Goal: Task Accomplishment & Management: Manage account settings

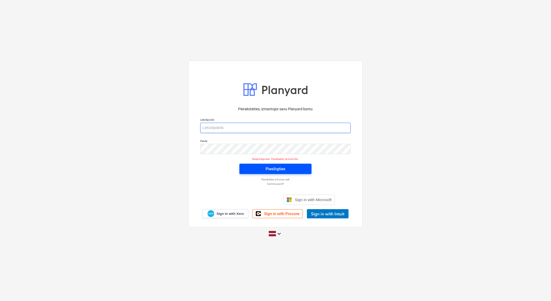
type input "[PERSON_NAME][EMAIL_ADDRESS][DOMAIN_NAME]"
click at [284, 169] on div "Pieslēgties" at bounding box center [276, 169] width 20 height 7
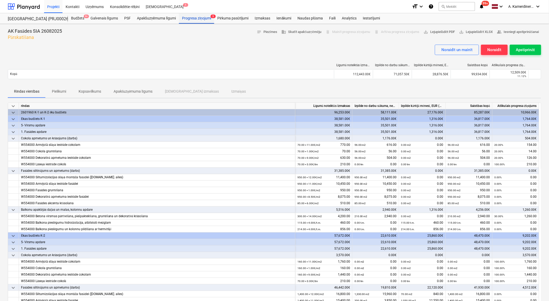
click at [198, 16] on div "Progresa ziņojumi 3" at bounding box center [196, 18] width 35 height 10
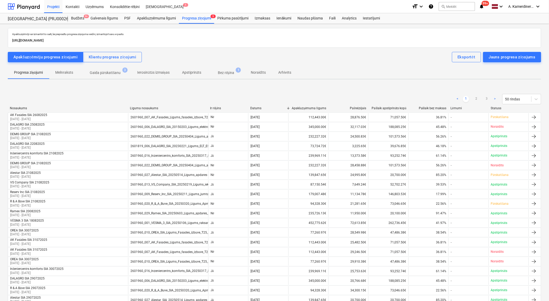
click at [115, 69] on span "Gaida pārskatīšanu 3" at bounding box center [105, 72] width 52 height 9
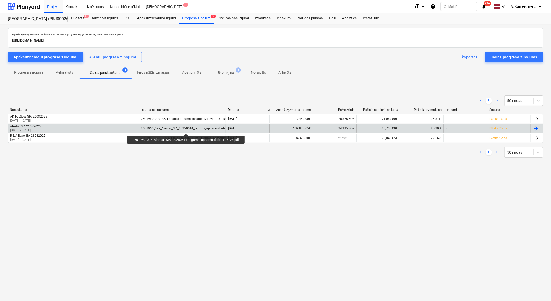
click at [187, 129] on div "2601960_027_Alestar_SIA_20250514_Ligums_apdares darbi_T25_2k.pdf" at bounding box center [192, 129] width 102 height 4
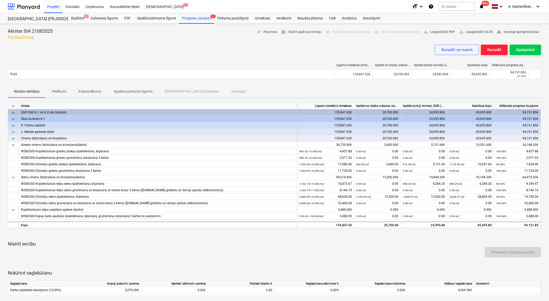
click at [499, 50] on div "Noraidīt" at bounding box center [495, 49] width 14 height 7
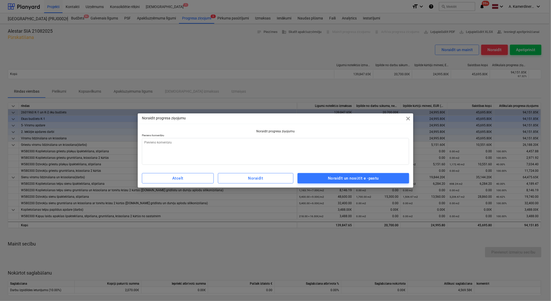
type textarea "x"
click at [357, 149] on textarea at bounding box center [275, 151] width 267 height 27
type textarea "A"
type textarea "x"
type textarea "At"
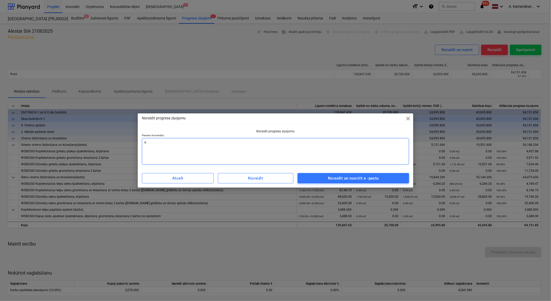
type textarea "x"
type textarea "Atb"
type textarea "x"
type textarea "Atbr"
type textarea "x"
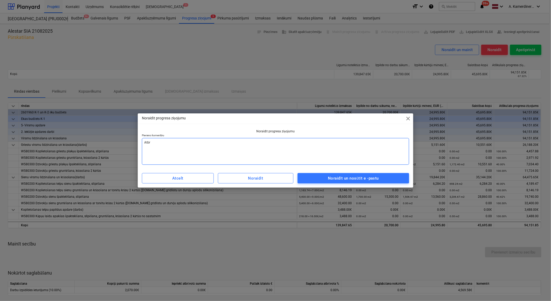
type textarea "Atbra"
type textarea "x"
type textarea "Atbrau"
type textarea "x"
type textarea "Atbrauk"
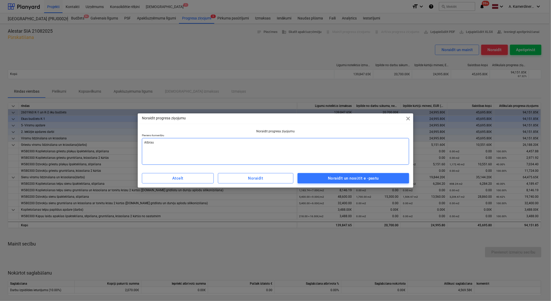
type textarea "x"
type textarea "Atbraukt"
type textarea "x"
type textarea "Atbraukt"
type textarea "x"
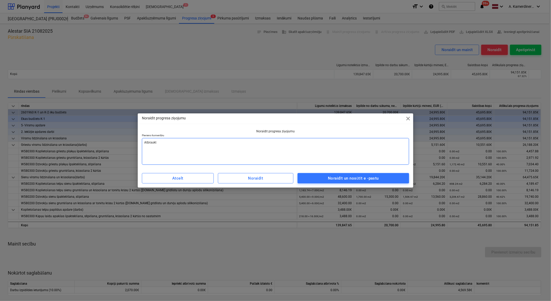
type textarea "Atbraukt u"
type textarea "x"
type textarea "Atbraukt uz"
type textarea "x"
type textarea "Atbraukt uz"
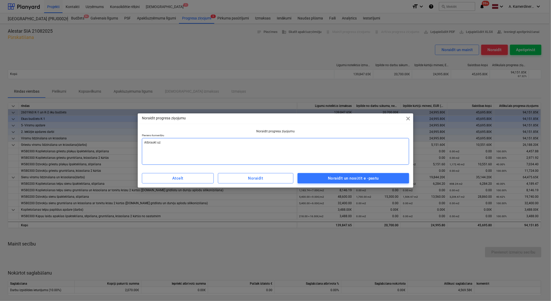
type textarea "x"
type textarea "Atbraukt uz a"
type textarea "x"
type textarea "Atbraukt uz ap"
type textarea "x"
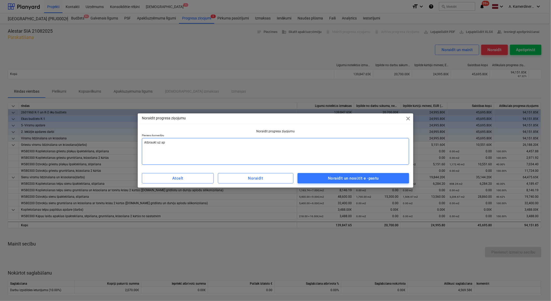
type textarea "Atbraukt uz apj"
type textarea "x"
type textarea "Atbraukt uz apjo"
type textarea "x"
type textarea "Atbraukt uz apjom"
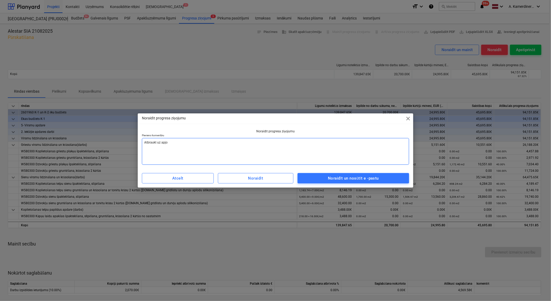
type textarea "x"
type textarea "Atbraukt uz apjomu"
type textarea "x"
type textarea "Atbraukt uz apjomu"
type textarea "x"
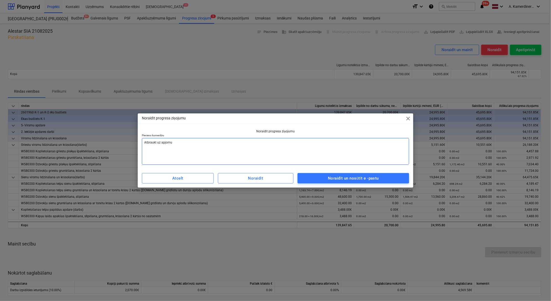
type textarea "Atbraukt uz apjomu s"
type textarea "x"
type textarea "Atbraukt uz apjomu sa"
type textarea "x"
type textarea "Atbraukt uz apjomu sas"
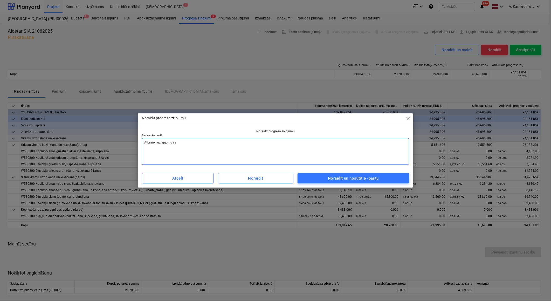
type textarea "x"
type textarea "Atbraukt uz apjomu sask"
type textarea "x"
type textarea "Atbraukt uz apjomu saska"
type textarea "x"
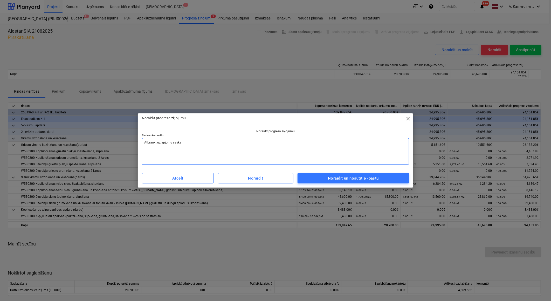
type textarea "Atbraukt uz apjomu saskaņ"
type textarea "x"
type textarea "Atbraukt uz apjomu saskaņo"
type textarea "x"
type textarea "Atbraukt uz apjomu saskaņoš"
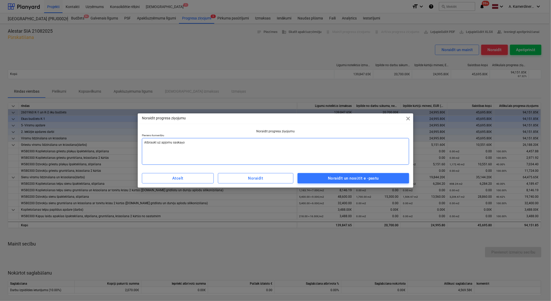
type textarea "x"
type textarea "Atbraukt uz apjomu saskaņoša"
type textarea "x"
type textarea "Atbraukt uz apjomu saskaņošan"
type textarea "x"
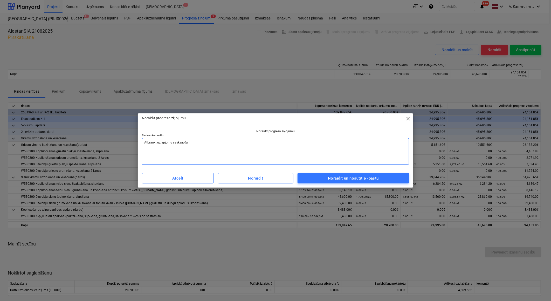
type textarea "Atbraukt uz apjomu saskaņošanu"
type textarea "x"
type textarea "Atbraukt uz apjomu saskaņošanu"
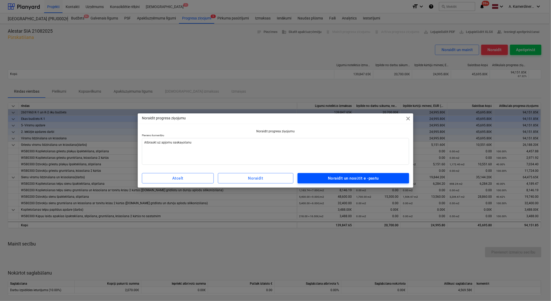
click at [368, 180] on div "Noraidīt un nosūtīt e -pastu" at bounding box center [353, 178] width 51 height 7
type textarea "x"
